Goal: Book appointment/travel/reservation

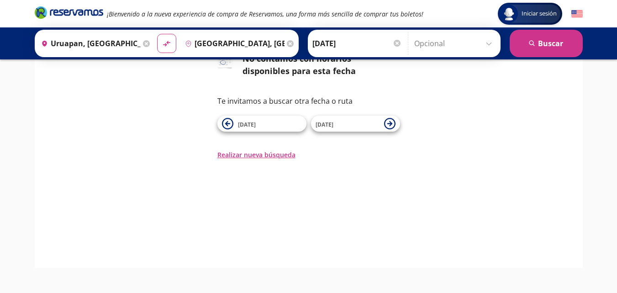
scroll to position [87, 0]
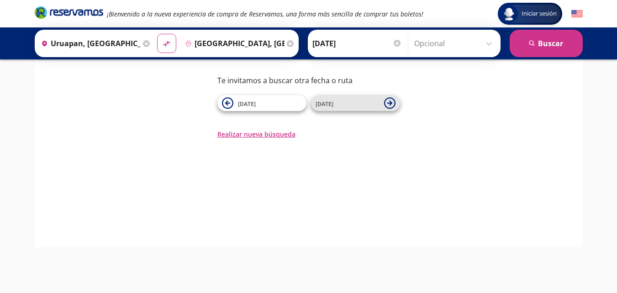
click at [325, 99] on span "[DATE]" at bounding box center [348, 103] width 64 height 11
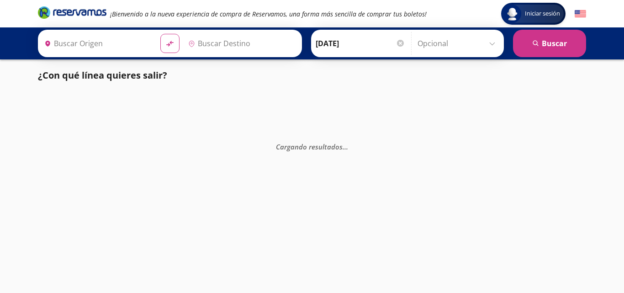
type input "Uruapan, [GEOGRAPHIC_DATA]"
type input "[GEOGRAPHIC_DATA], [GEOGRAPHIC_DATA][PERSON_NAME]"
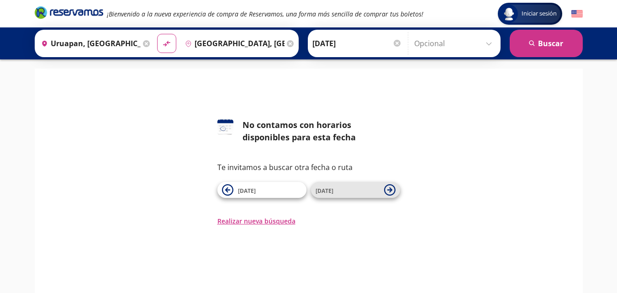
click at [352, 193] on span "[DATE]" at bounding box center [348, 189] width 64 height 11
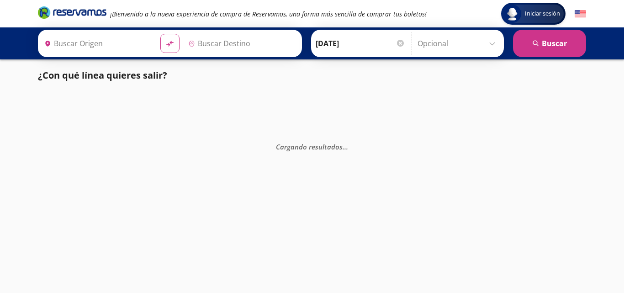
type input "Uruapan, [GEOGRAPHIC_DATA]"
type input "[GEOGRAPHIC_DATA], [GEOGRAPHIC_DATA][PERSON_NAME]"
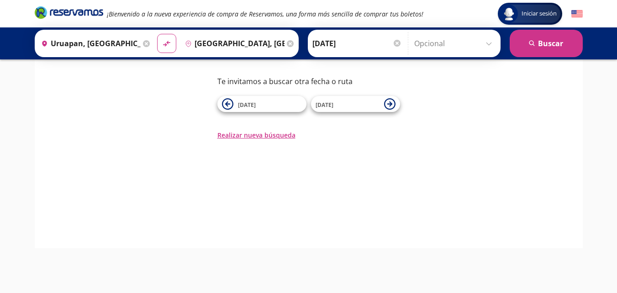
scroll to position [87, 0]
